Goal: Download file/media

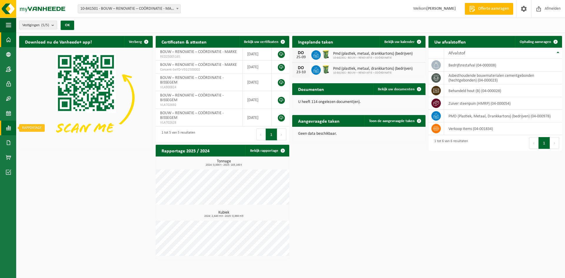
click at [6, 129] on span at bounding box center [8, 128] width 5 height 15
click at [43, 137] on span "In lijstvorm" at bounding box center [44, 140] width 21 height 11
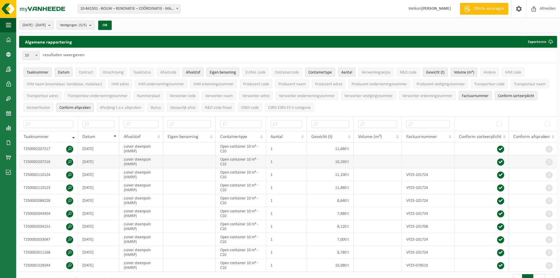
click at [234, 159] on td "Open container 10 m³ - C10" at bounding box center [241, 161] width 50 height 13
click at [11, 142] on span at bounding box center [8, 142] width 5 height 15
click at [39, 142] on span "Facturen" at bounding box center [42, 142] width 16 height 11
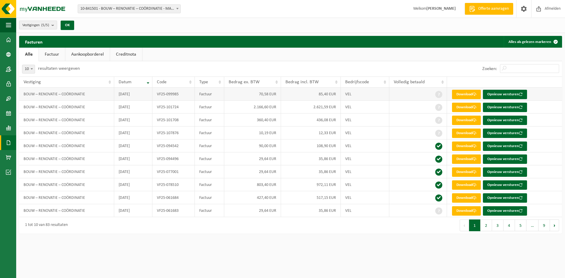
click at [231, 95] on td "70,58 EUR" at bounding box center [252, 94] width 57 height 13
click at [465, 94] on link "Download" at bounding box center [466, 94] width 29 height 9
click at [10, 128] on span at bounding box center [8, 128] width 5 height 15
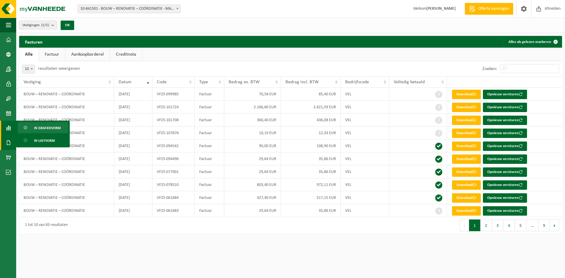
click at [48, 127] on span "In grafiekvorm" at bounding box center [47, 127] width 26 height 11
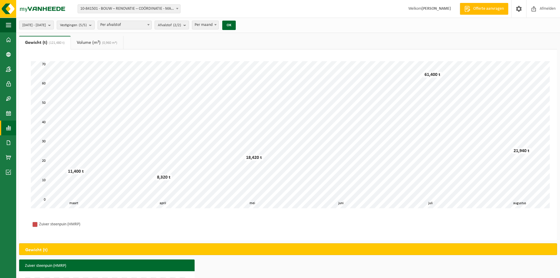
click at [5, 127] on link "Rapportage" at bounding box center [8, 128] width 16 height 15
click at [33, 141] on link "In lijstvorm" at bounding box center [43, 140] width 51 height 11
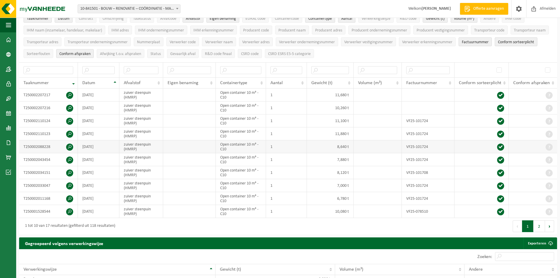
scroll to position [59, 0]
